Goal: Task Accomplishment & Management: Use online tool/utility

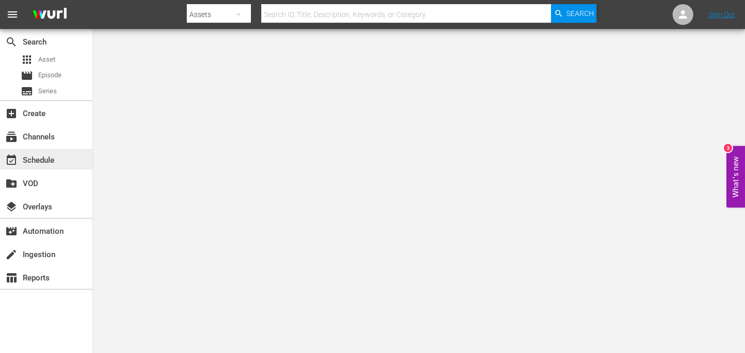
click at [58, 162] on div "event_available Schedule" at bounding box center [46, 159] width 93 height 21
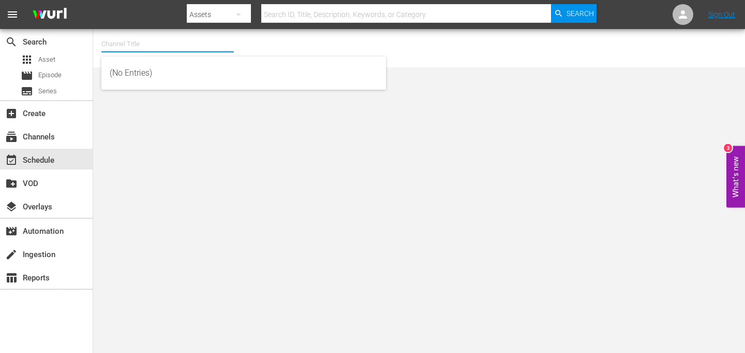
click at [149, 52] on div "Channel Title" at bounding box center [167, 44] width 133 height 25
click at [165, 98] on div "talkSPORT (1979 - akta_llc_talksport_1)" at bounding box center [244, 97] width 268 height 25
type input "talkSPORT (1979 - akta_llc_talksport_1)"
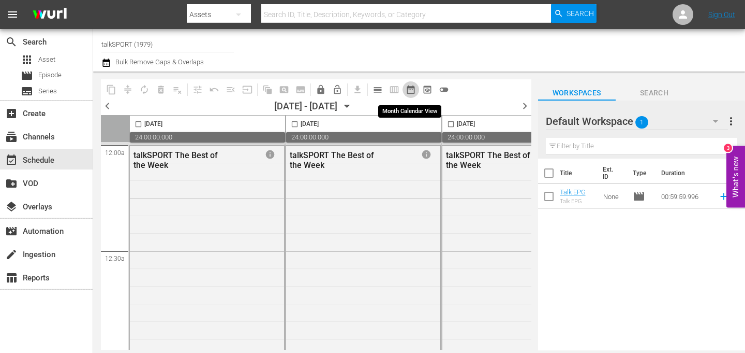
click at [413, 86] on span "date_range_outlined" at bounding box center [411, 89] width 10 height 10
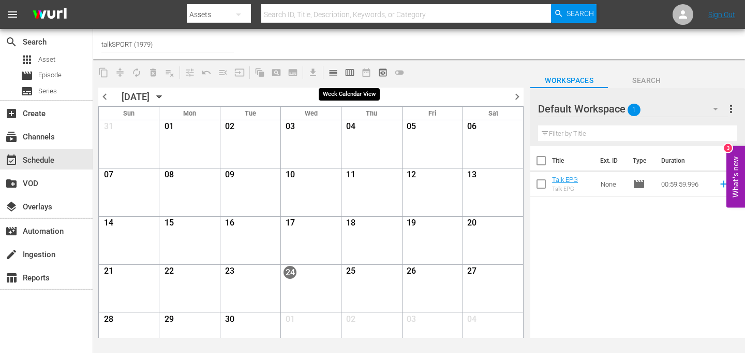
click at [350, 71] on span "calendar_view_week_outlined" at bounding box center [350, 72] width 10 height 10
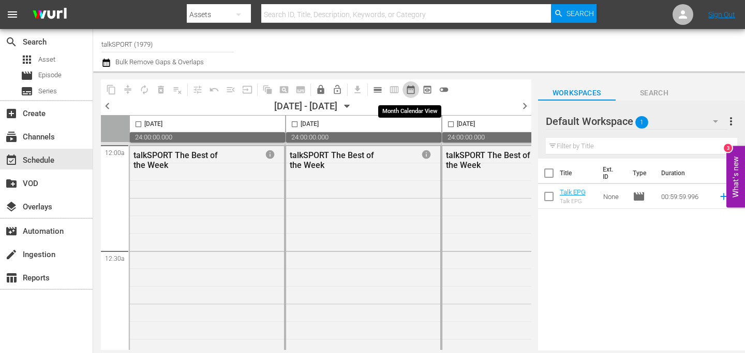
click at [414, 88] on span "date_range_outlined" at bounding box center [411, 89] width 10 height 10
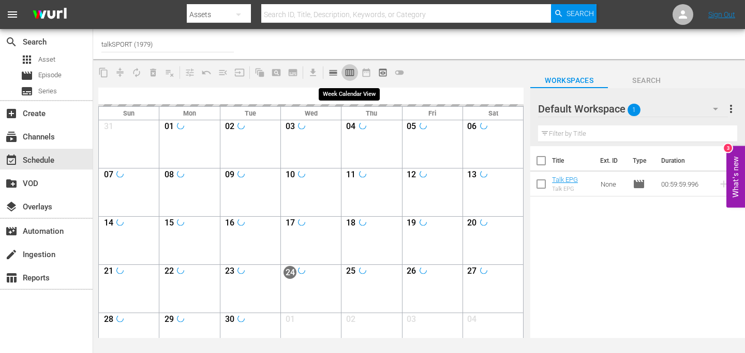
click at [348, 71] on span "calendar_view_week_outlined" at bounding box center [350, 72] width 10 height 10
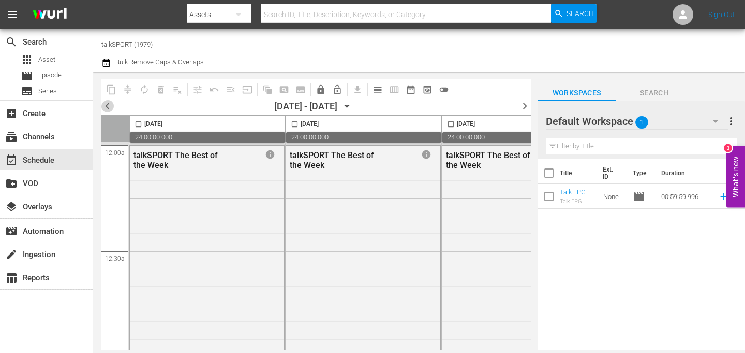
click at [108, 108] on span "chevron_left" at bounding box center [107, 105] width 13 height 13
click at [353, 106] on icon "button" at bounding box center [347, 105] width 11 height 11
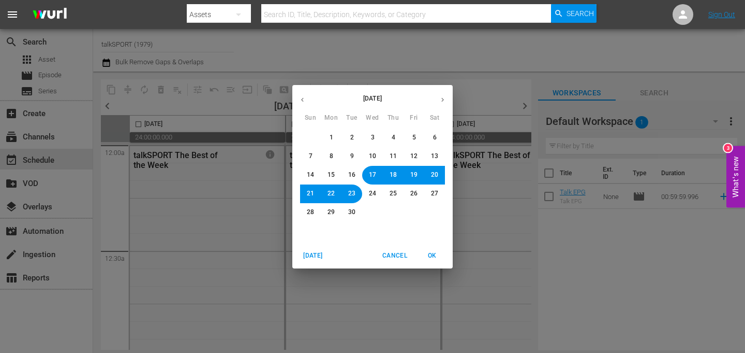
drag, startPoint x: 329, startPoint y: 136, endPoint x: 349, endPoint y: 219, distance: 85.1
click at [349, 219] on div "31 1 2 3 4 5 6 7 8 9 10 11 12 13 14 15 16 17 18 19 20 21 22 23 24 25 26 27 28 2…" at bounding box center [372, 174] width 160 height 93
click at [335, 134] on button "1" at bounding box center [331, 137] width 19 height 19
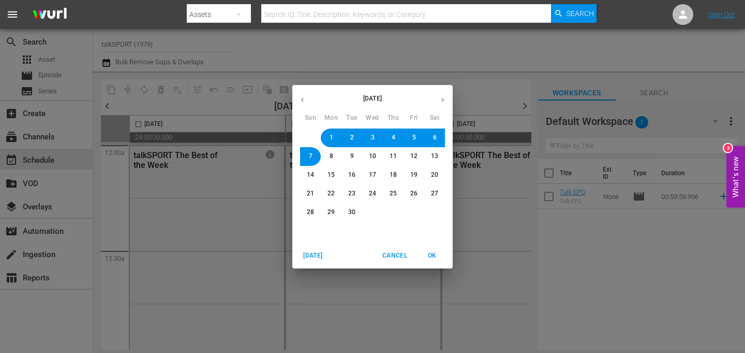
click at [352, 204] on button "30" at bounding box center [352, 212] width 19 height 19
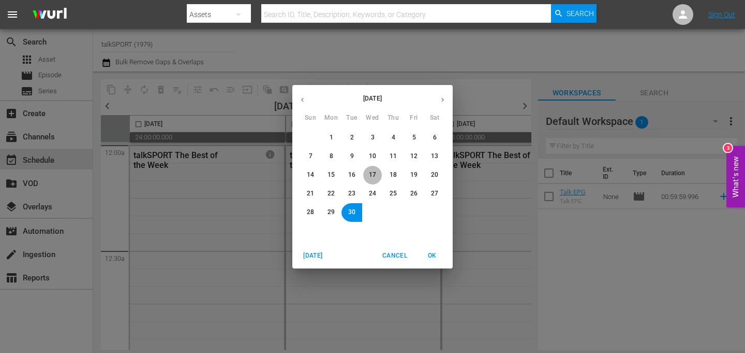
click at [372, 173] on span "17" at bounding box center [372, 174] width 7 height 9
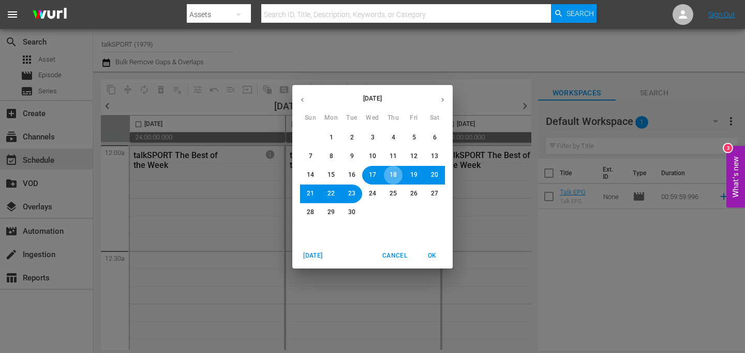
click at [390, 173] on span "18" at bounding box center [393, 174] width 7 height 9
click at [434, 254] on span "OK" at bounding box center [432, 255] width 25 height 11
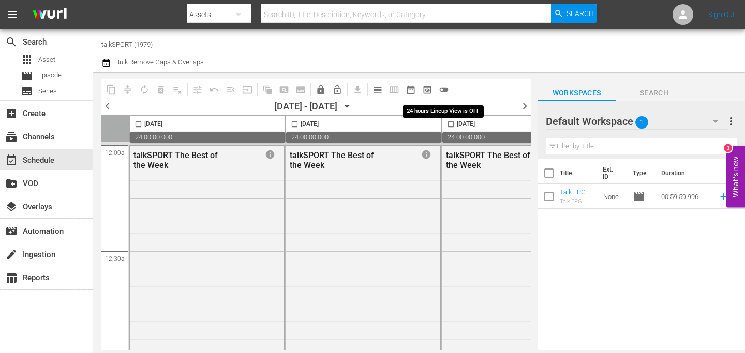
click at [443, 86] on span "toggle_off" at bounding box center [444, 89] width 10 height 10
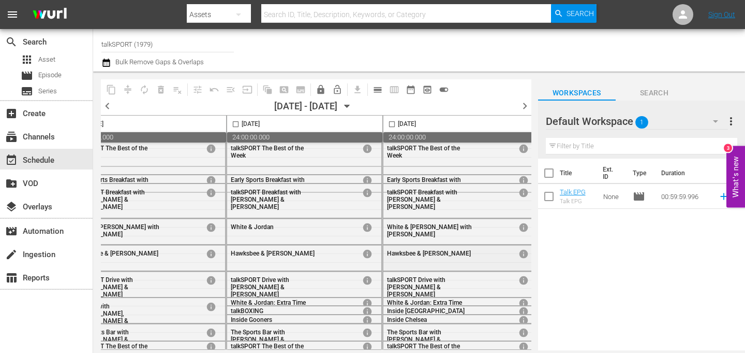
scroll to position [10, 696]
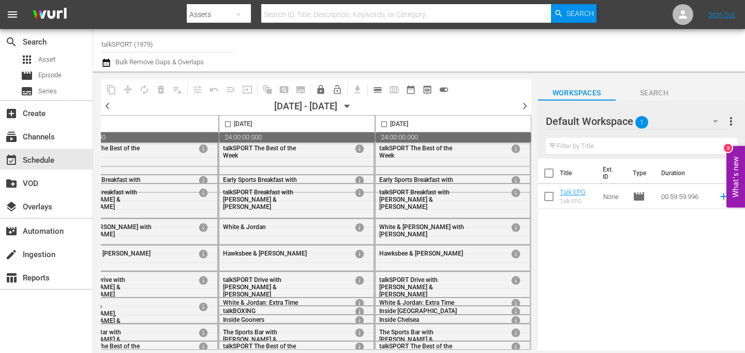
click at [522, 101] on span "chevron_right" at bounding box center [525, 105] width 13 height 13
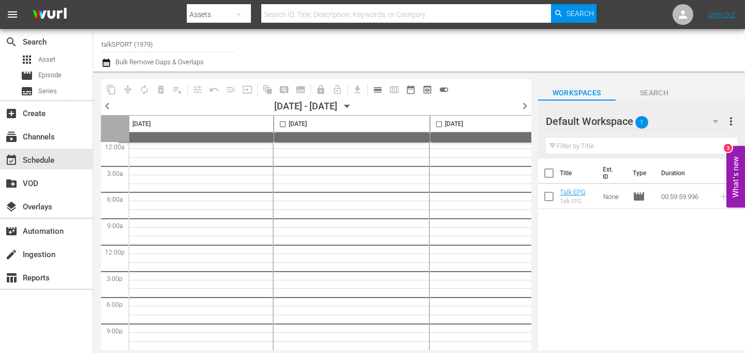
scroll to position [10, 0]
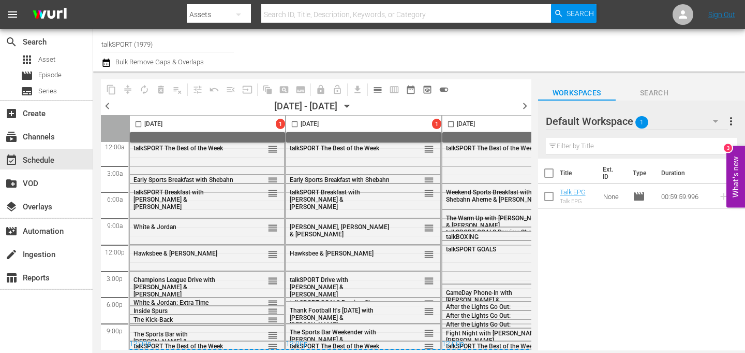
click at [521, 103] on span "chevron_right" at bounding box center [525, 105] width 13 height 13
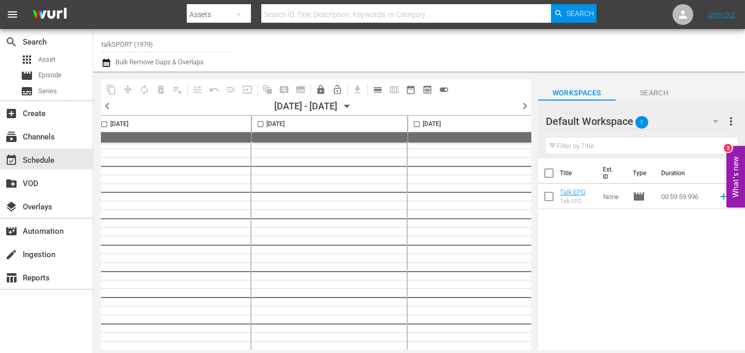
scroll to position [10, 0]
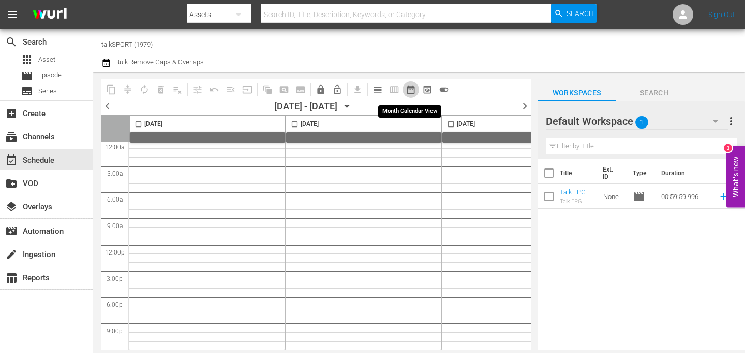
click at [411, 89] on span "date_range_outlined" at bounding box center [411, 89] width 10 height 10
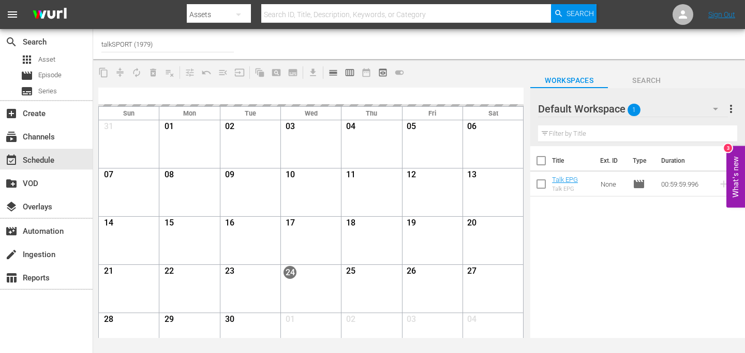
click at [739, 177] on button "What's new 3" at bounding box center [736, 176] width 19 height 62
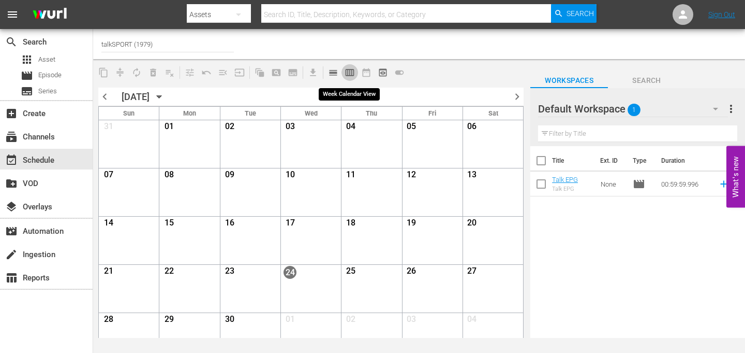
click at [349, 71] on span "calendar_view_week_outlined" at bounding box center [350, 72] width 10 height 10
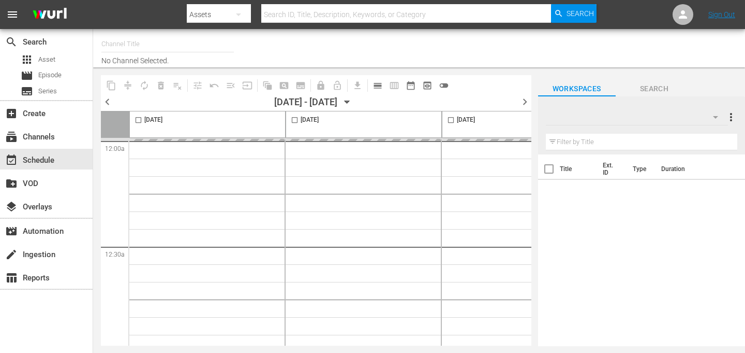
type input "talkSPORT (1979)"
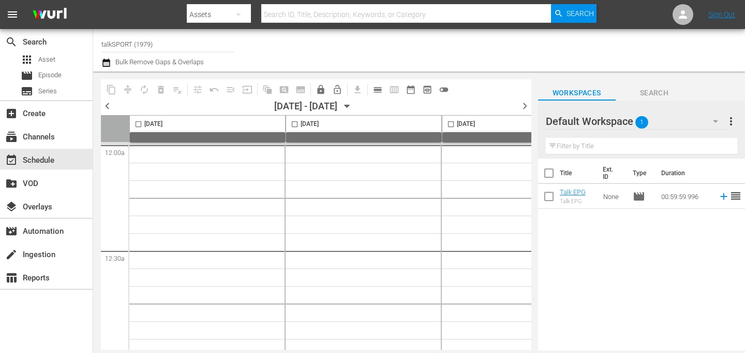
click at [105, 105] on span "chevron_left" at bounding box center [107, 105] width 13 height 13
click at [349, 105] on icon "button" at bounding box center [347, 106] width 5 height 3
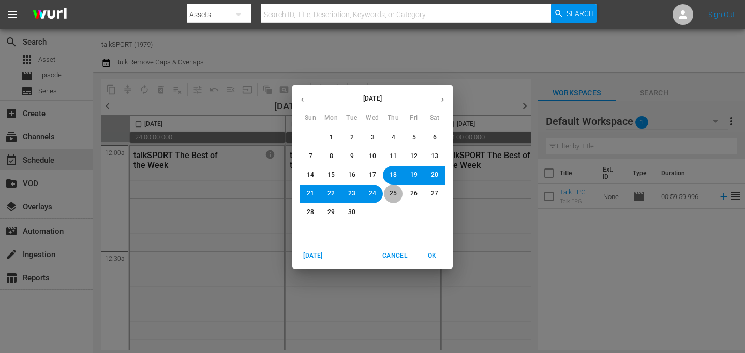
click at [389, 193] on button "25" at bounding box center [393, 193] width 19 height 19
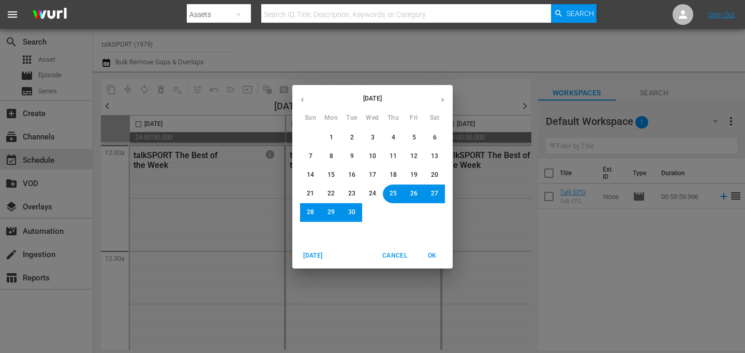
click at [429, 252] on span "OK" at bounding box center [432, 255] width 25 height 11
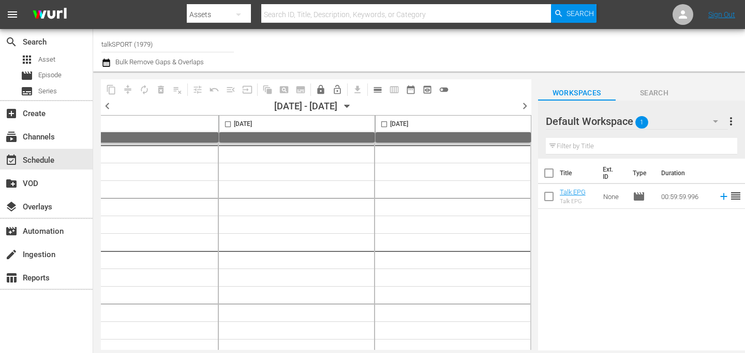
scroll to position [0, 696]
click at [408, 87] on span "date_range_outlined" at bounding box center [411, 89] width 10 height 10
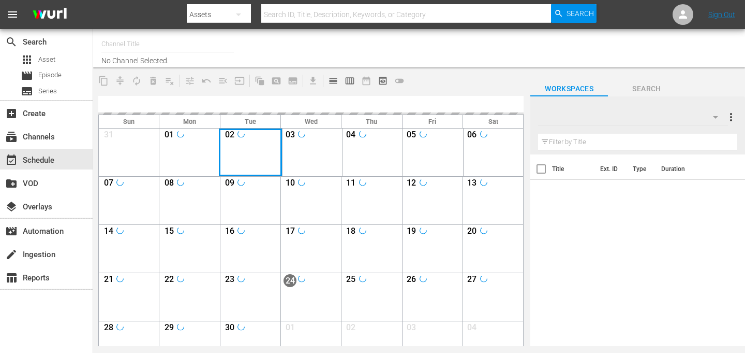
type input "talkSPORT (1979)"
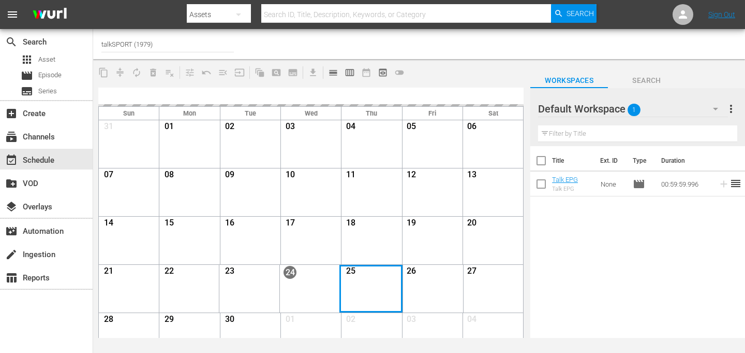
click at [359, 295] on div "Month View" at bounding box center [371, 289] width 63 height 48
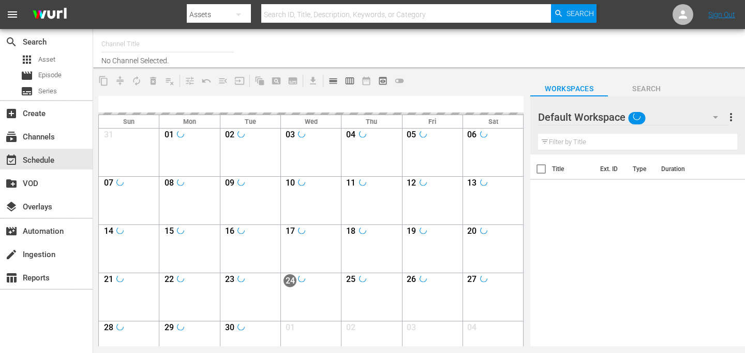
type input "talkSPORT (1979)"
